Goal: Task Accomplishment & Management: Complete application form

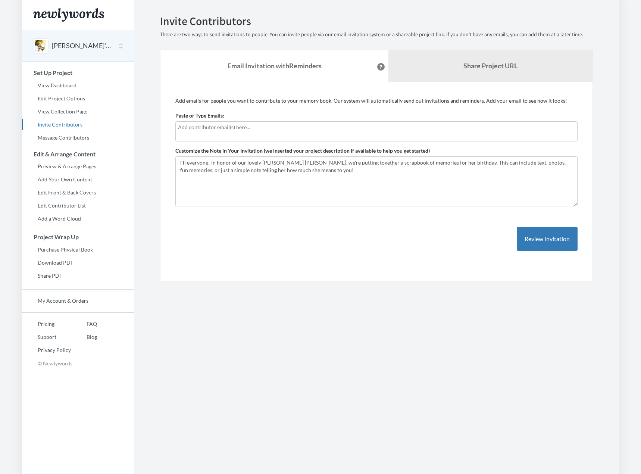
click at [227, 135] on div at bounding box center [376, 131] width 402 height 20
click at [530, 240] on button "Review Invitation" at bounding box center [547, 239] width 61 height 24
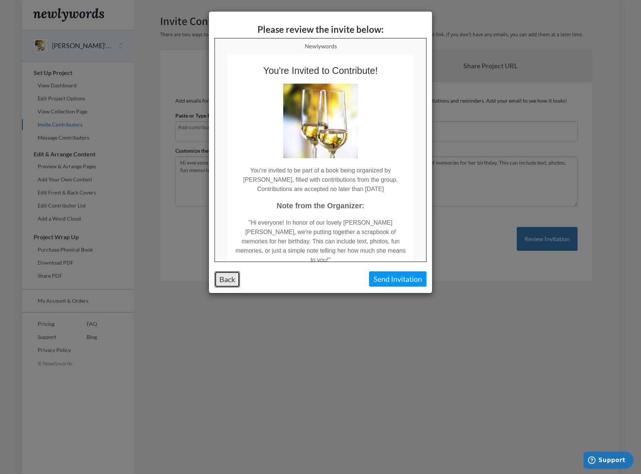
click at [229, 281] on button "Back" at bounding box center [227, 279] width 25 height 16
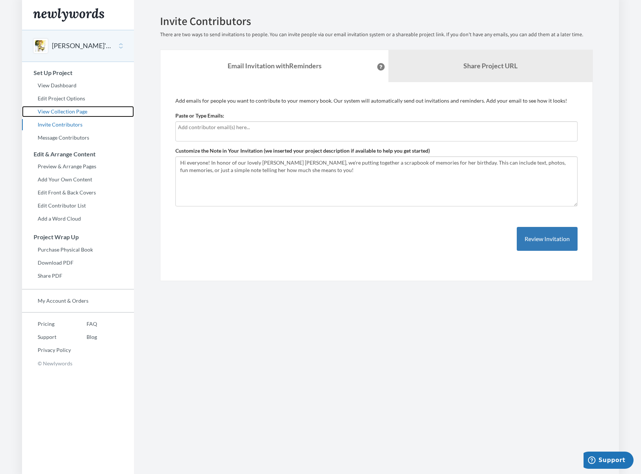
click at [77, 111] on link "View Collection Page" at bounding box center [78, 111] width 112 height 11
